Goal: Task Accomplishment & Management: Complete application form

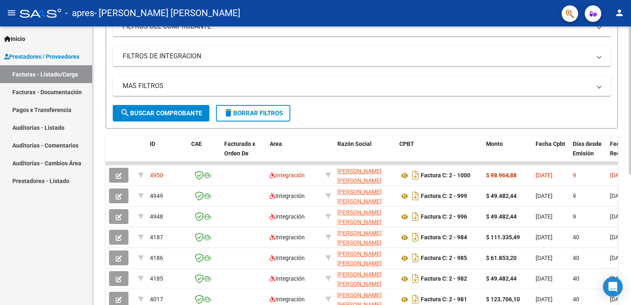
click at [631, 118] on html "menu - apres - [PERSON_NAME] [PERSON_NAME] person Inicio Instructivos Contacto …" at bounding box center [315, 152] width 631 height 305
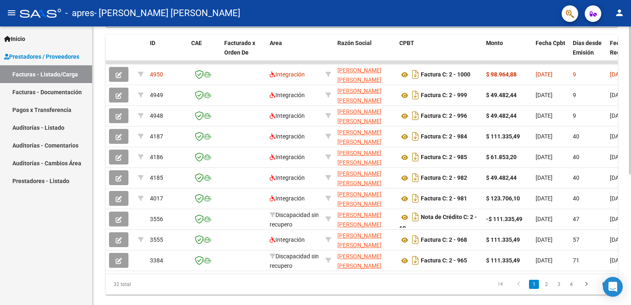
scroll to position [246, 0]
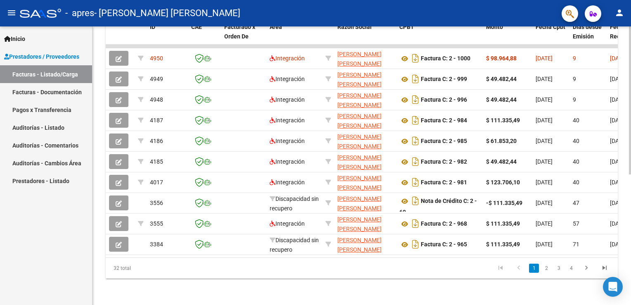
click at [631, 274] on html "menu - apres - [PERSON_NAME] [PERSON_NAME] person Inicio Instructivos Contacto …" at bounding box center [315, 152] width 631 height 305
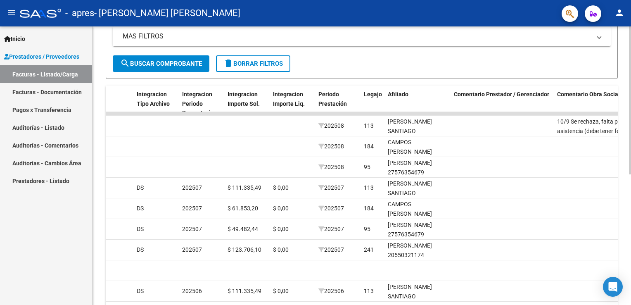
scroll to position [169, 0]
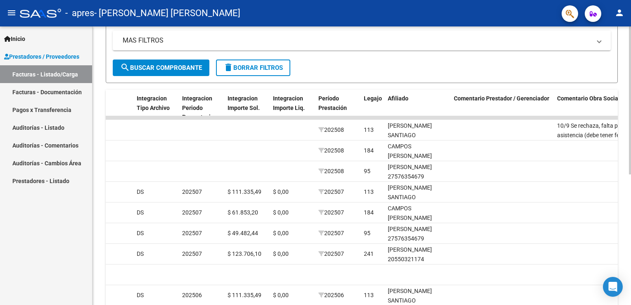
click at [631, 165] on html "menu - apres - [PERSON_NAME] [PERSON_NAME] person Inicio Instructivos Contacto …" at bounding box center [315, 152] width 631 height 305
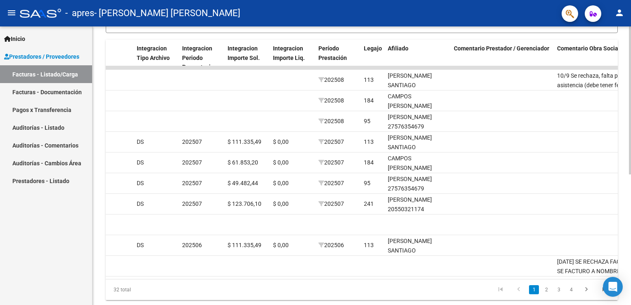
click at [631, 200] on html "menu - apres - [PERSON_NAME] [PERSON_NAME] person Inicio Instructivos Contacto …" at bounding box center [315, 152] width 631 height 305
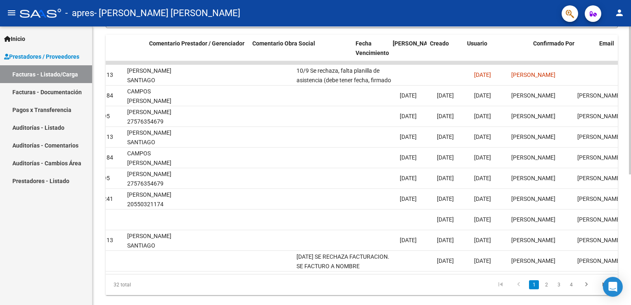
scroll to position [0, 1230]
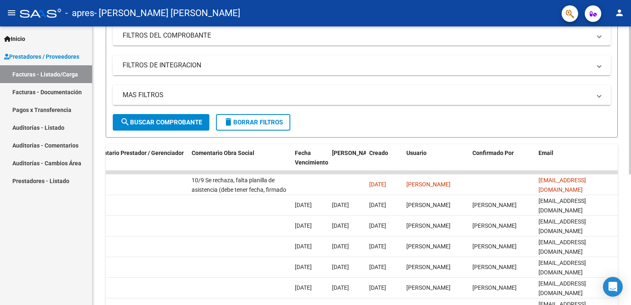
click at [540, 108] on div "Video tutorial PRESTADORES -> Listado de CPBTs Emitidos por Prestadores / Prove…" at bounding box center [363, 171] width 541 height 519
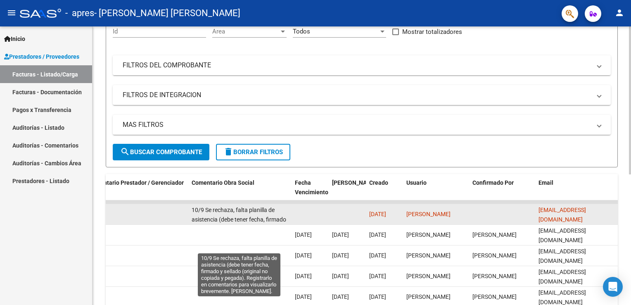
click at [227, 209] on span "10/9 Se rechaza, falta planilla de asistencia (debe tener fecha, firmado y sell…" at bounding box center [239, 234] width 95 height 54
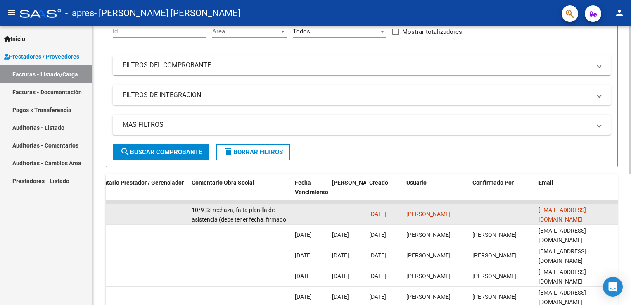
click at [227, 209] on span "10/9 Se rechaza, falta planilla de asistencia (debe tener fecha, firmado y sell…" at bounding box center [239, 234] width 95 height 54
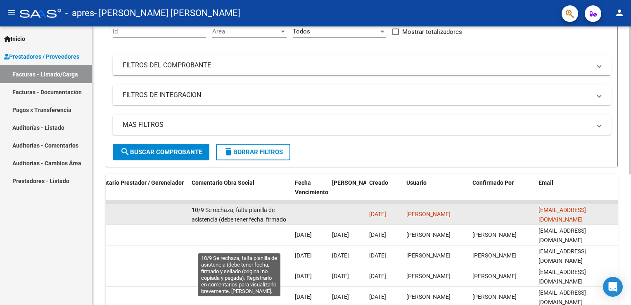
drag, startPoint x: 227, startPoint y: 209, endPoint x: 284, endPoint y: 214, distance: 57.3
click at [284, 214] on div "10/9 Se rechaza, falta planilla de asistencia (debe tener fecha, firmado y sell…" at bounding box center [240, 213] width 97 height 17
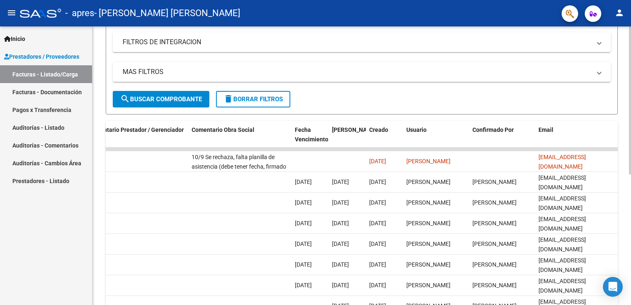
click at [631, 223] on html "menu - apres - [PERSON_NAME] [PERSON_NAME] person Inicio Instructivos Contacto …" at bounding box center [315, 152] width 631 height 305
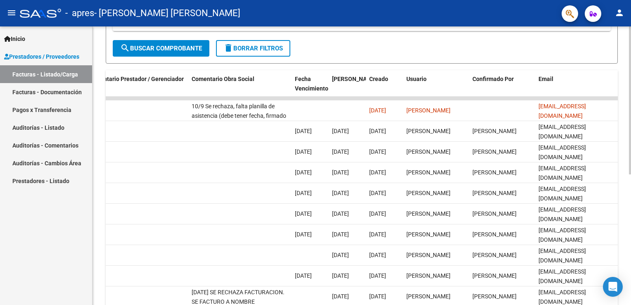
scroll to position [246, 0]
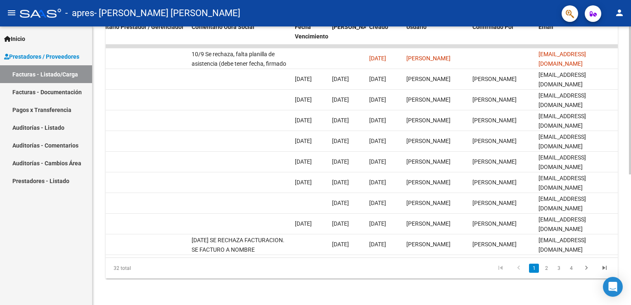
click at [626, 222] on div "Video tutorial PRESTADORES -> Listado de CPBTs Emitidos por Prestadores / Prove…" at bounding box center [363, 45] width 541 height 519
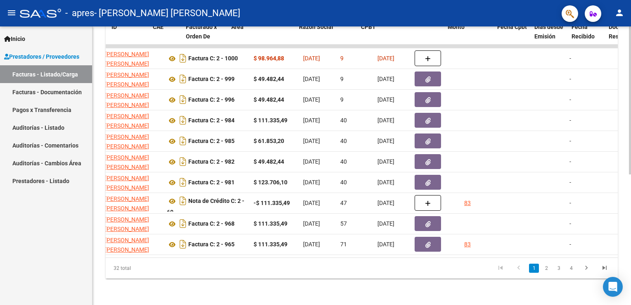
scroll to position [0, 0]
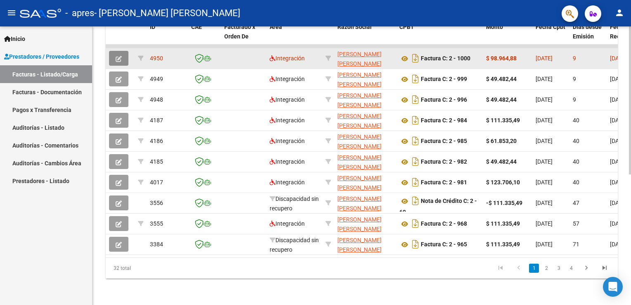
click at [120, 56] on icon "button" at bounding box center [119, 59] width 6 height 6
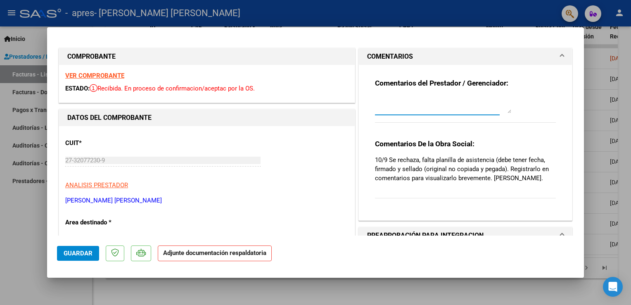
click at [443, 110] on textarea at bounding box center [443, 105] width 136 height 17
type textarea "adjunto planilla de asistencia"
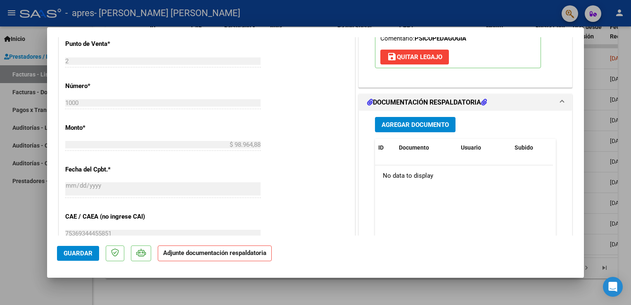
scroll to position [374, 0]
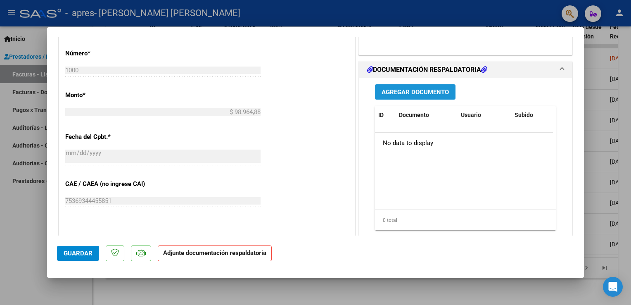
click at [432, 96] on button "Agregar Documento" at bounding box center [415, 91] width 81 height 15
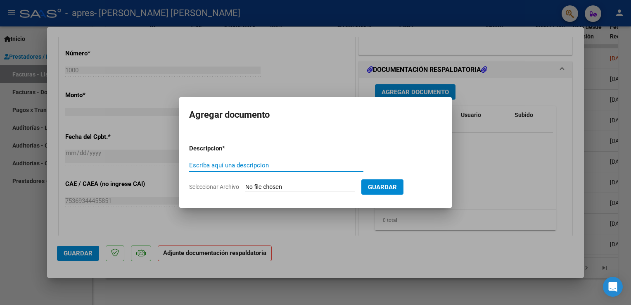
click at [264, 165] on input "Escriba aquí una descripcion" at bounding box center [276, 165] width 174 height 7
type input "asist AGOSTO"
click at [281, 183] on form "Descripcion * asist AGOSTO Escriba aquí una descripcion Seleccionar Archivo Gua…" at bounding box center [315, 168] width 253 height 60
click at [254, 184] on input "Seleccionar Archivo" at bounding box center [300, 187] width 110 height 8
type input "C:\fakepath\asis [PERSON_NAME].pdf"
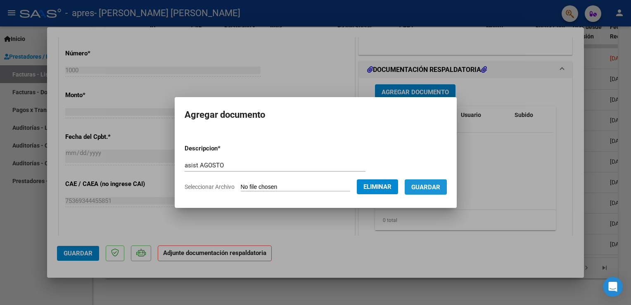
click at [425, 186] on span "Guardar" at bounding box center [426, 186] width 29 height 7
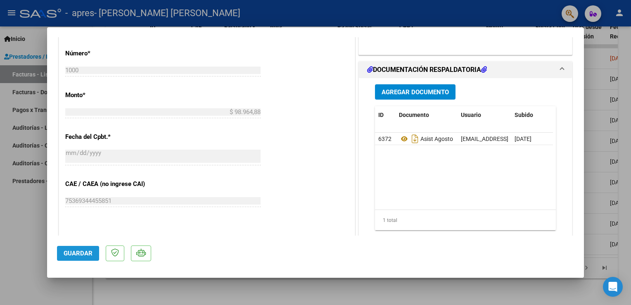
click at [85, 255] on span "Guardar" at bounding box center [78, 253] width 29 height 7
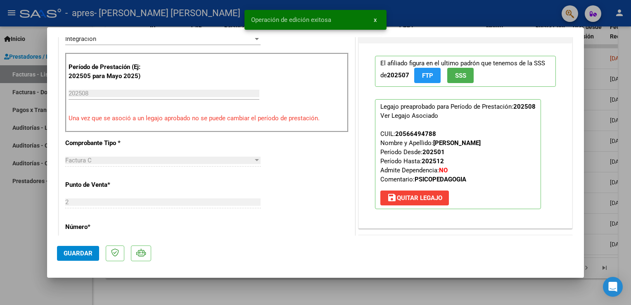
scroll to position [27, 0]
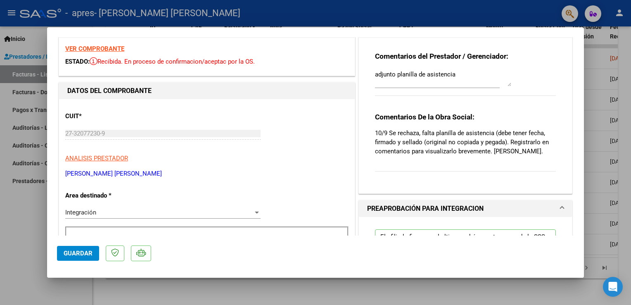
click at [22, 241] on div at bounding box center [315, 152] width 631 height 305
type input "$ 0,00"
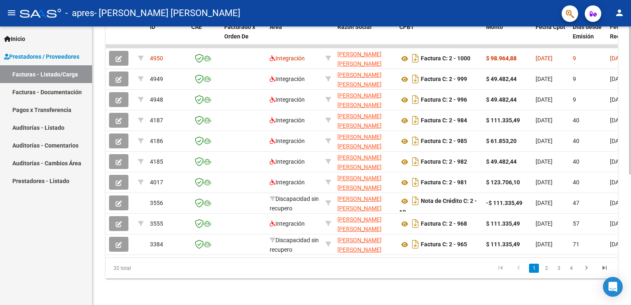
click at [628, 48] on div "Video tutorial PRESTADORES -> Listado de CPBTs Emitidos por Prestadores / Prove…" at bounding box center [362, 45] width 539 height 519
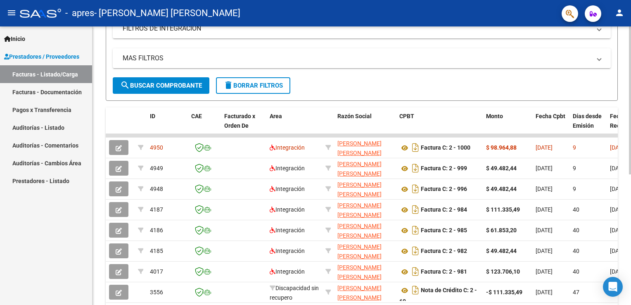
click at [629, 109] on div at bounding box center [630, 183] width 2 height 148
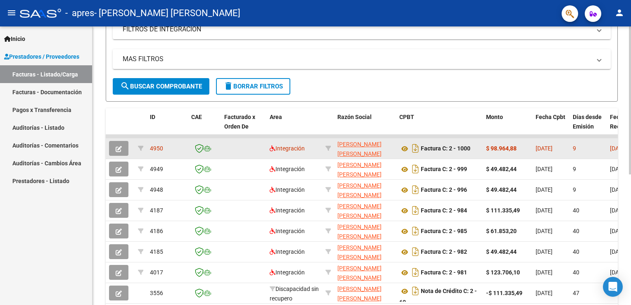
click at [119, 146] on icon "button" at bounding box center [119, 149] width 6 height 6
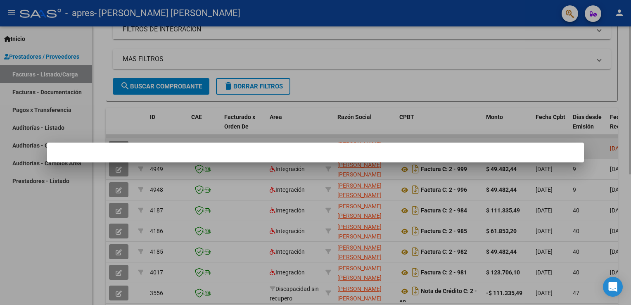
click at [119, 146] on div at bounding box center [315, 153] width 537 height 20
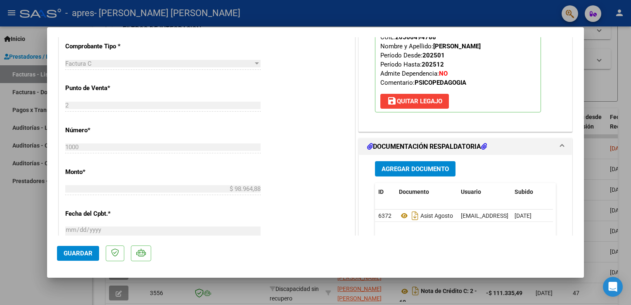
scroll to position [314, 0]
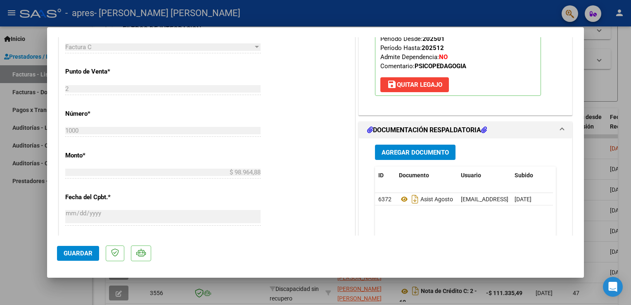
click at [80, 254] on span "Guardar" at bounding box center [78, 253] width 29 height 7
click at [36, 245] on div at bounding box center [315, 152] width 631 height 305
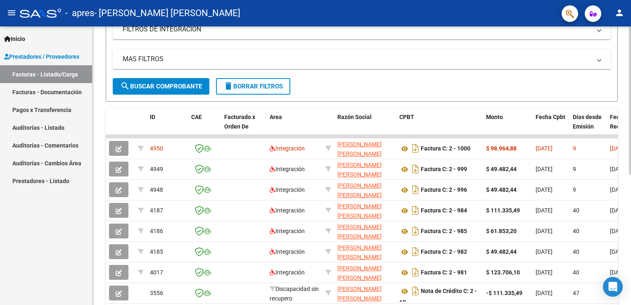
click at [631, 146] on html "menu - apres - [PERSON_NAME] [PERSON_NAME] person Inicio Instructivos Contacto …" at bounding box center [315, 152] width 631 height 305
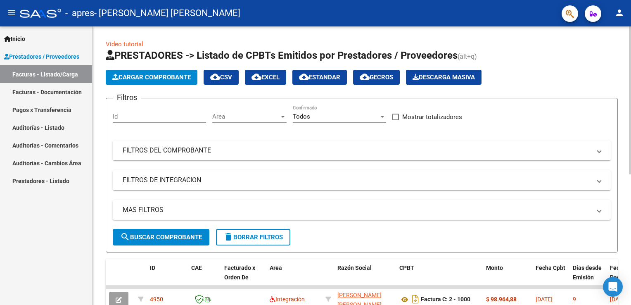
click at [631, 60] on html "menu - apres - [PERSON_NAME] [PERSON_NAME] person Inicio Instructivos Contacto …" at bounding box center [315, 152] width 631 height 305
click at [150, 74] on span "Cargar Comprobante" at bounding box center [151, 77] width 79 height 7
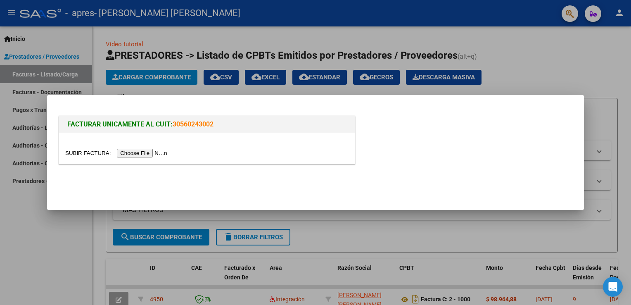
click at [545, 70] on div at bounding box center [315, 152] width 631 height 305
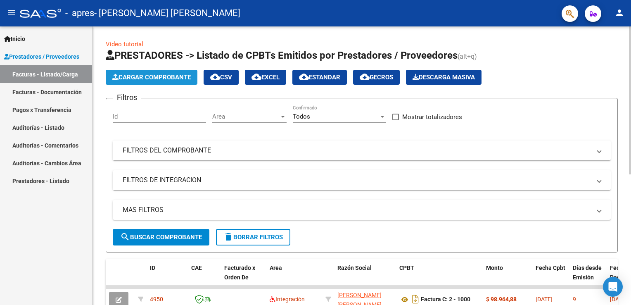
click at [152, 76] on span "Cargar Comprobante" at bounding box center [151, 77] width 79 height 7
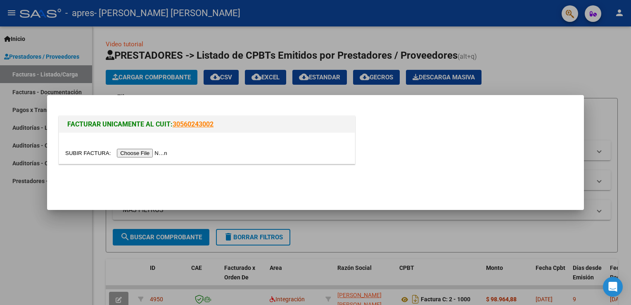
click at [132, 153] on input "file" at bounding box center [117, 153] width 105 height 9
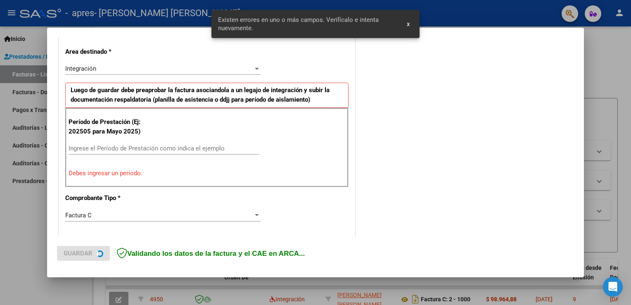
scroll to position [188, 0]
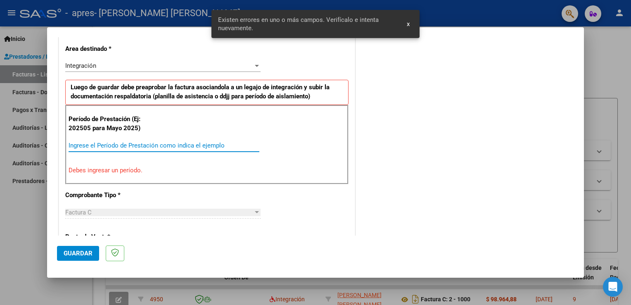
click at [182, 142] on input "Ingrese el Período de Prestación como indica el ejemplo" at bounding box center [164, 145] width 191 height 7
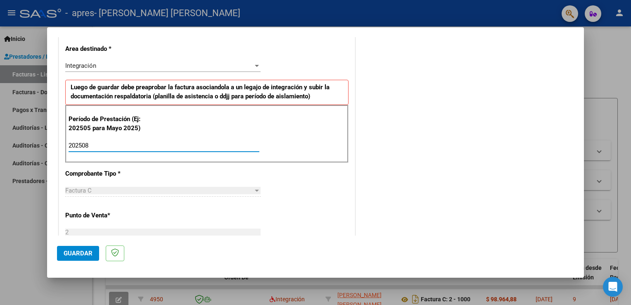
type input "202508"
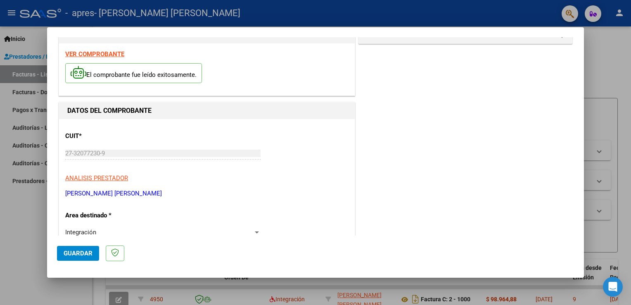
scroll to position [0, 0]
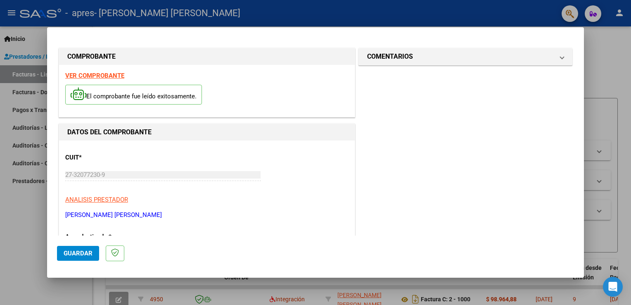
click at [81, 255] on span "Guardar" at bounding box center [78, 253] width 29 height 7
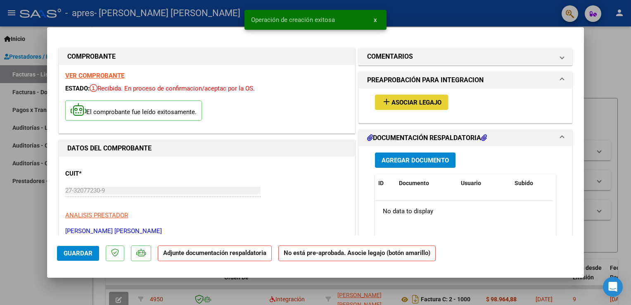
click at [415, 103] on span "Asociar Legajo" at bounding box center [417, 102] width 50 height 7
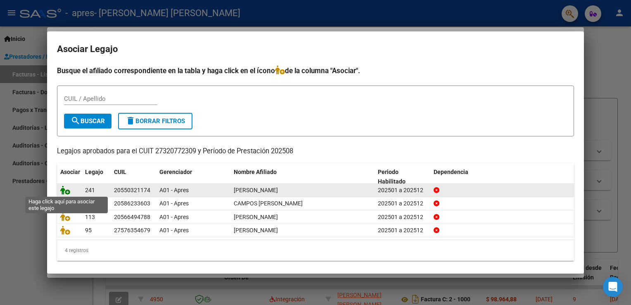
click at [66, 192] on icon at bounding box center [65, 190] width 10 height 9
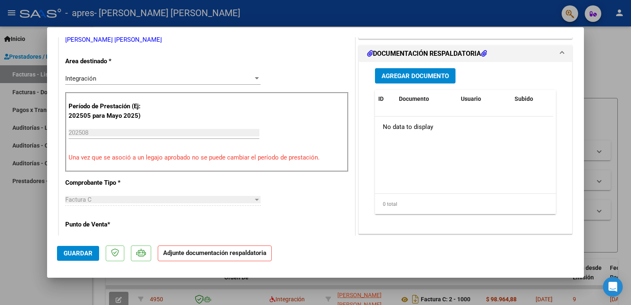
scroll to position [176, 0]
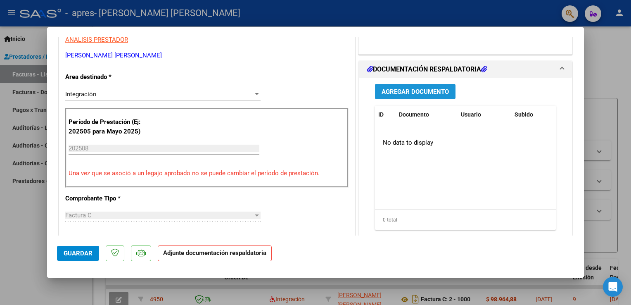
click at [433, 91] on span "Agregar Documento" at bounding box center [415, 91] width 67 height 7
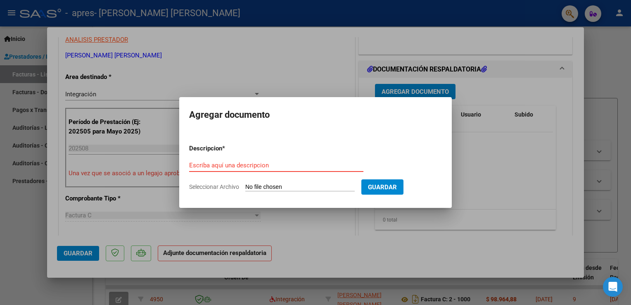
click at [245, 163] on input "Escriba aquí una descripcion" at bounding box center [276, 165] width 174 height 7
type input "ASIST AGOST [PERSON_NAME]"
click at [304, 184] on input "Seleccionar Archivo" at bounding box center [300, 187] width 110 height 8
type input "C:\fakepath\Asis Agosto [PERSON_NAME].pdf"
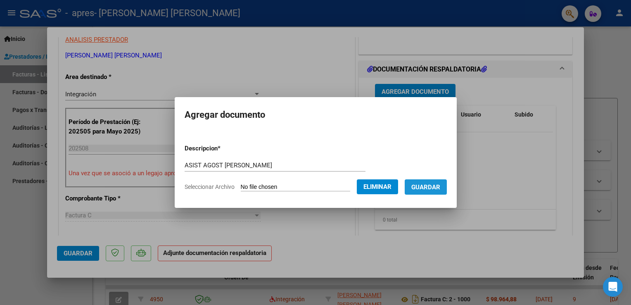
click at [436, 184] on span "Guardar" at bounding box center [426, 186] width 29 height 7
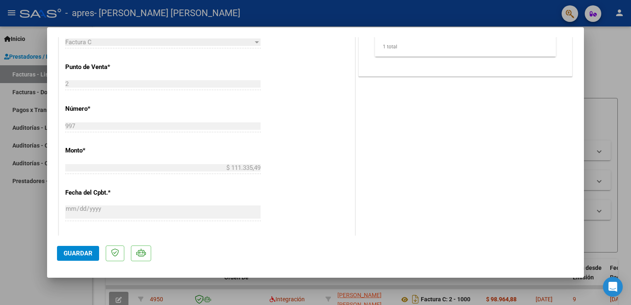
scroll to position [345, 0]
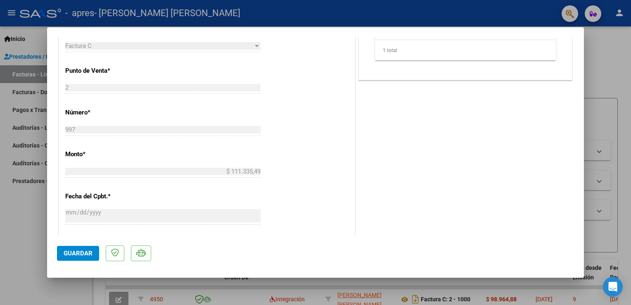
drag, startPoint x: 577, startPoint y: 138, endPoint x: 578, endPoint y: 128, distance: 10.8
click at [578, 128] on mat-dialog-content "COMPROBANTE VER COMPROBANTE ESTADO: Recibida. En proceso de confirmacion/acepta…" at bounding box center [315, 136] width 537 height 198
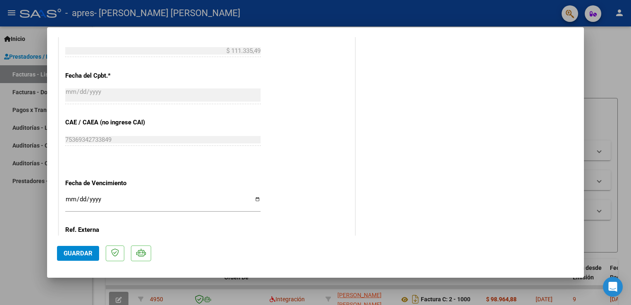
scroll to position [541, 0]
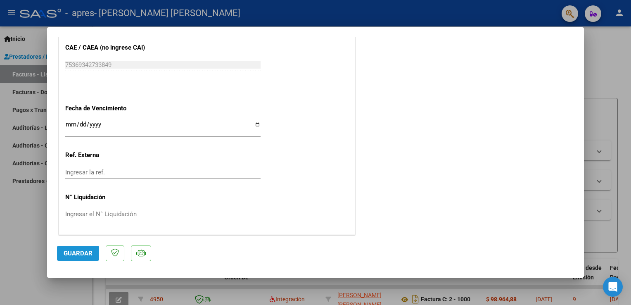
click at [79, 253] on span "Guardar" at bounding box center [78, 253] width 29 height 7
click at [84, 254] on span "Guardar" at bounding box center [78, 253] width 29 height 7
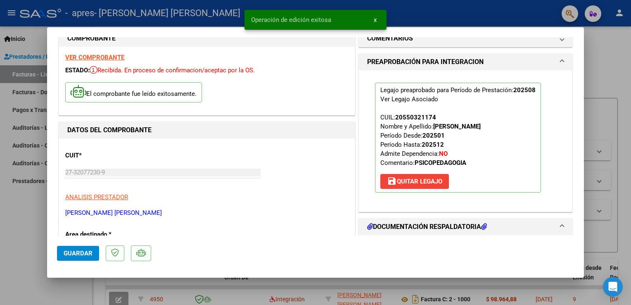
scroll to position [0, 0]
